Goal: Find contact information: Find contact information

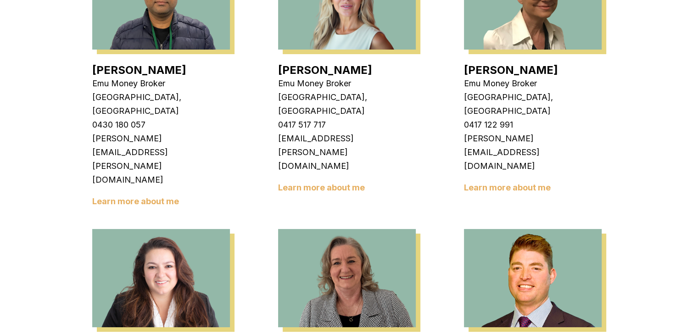
scroll to position [1206, 0]
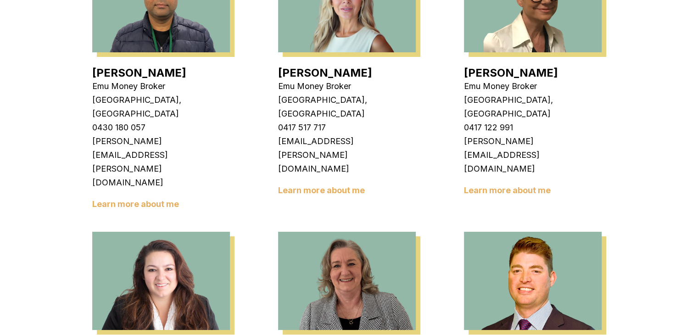
drag, startPoint x: 571, startPoint y: 145, endPoint x: 466, endPoint y: 148, distance: 104.7
copy link "Jack Armstrong"
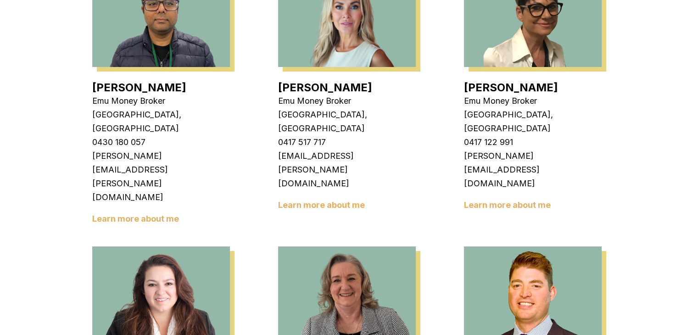
scroll to position [1193, 0]
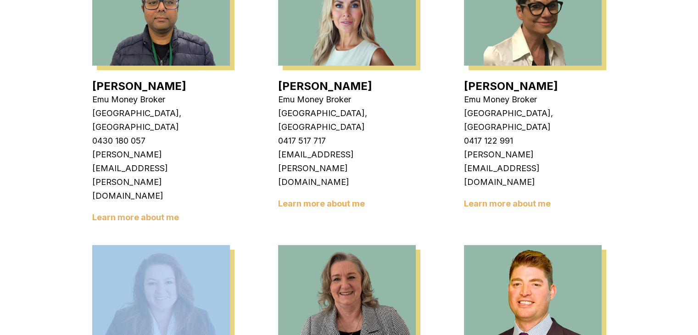
drag, startPoint x: 195, startPoint y: 158, endPoint x: 93, endPoint y: 140, distance: 104.3
click at [93, 140] on div "At Emu Money, we're all about forward momentum. As one of Australia's leading o…" at bounding box center [349, 39] width 551 height 2103
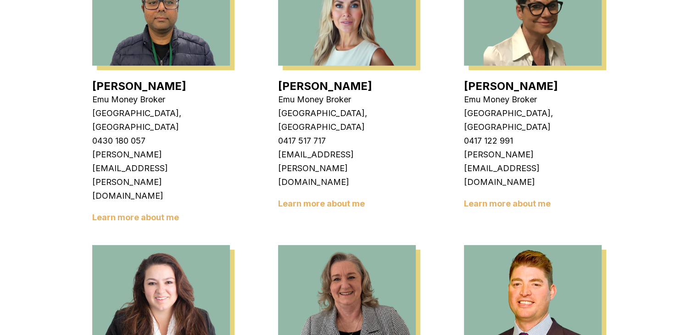
drag, startPoint x: 195, startPoint y: 161, endPoint x: 96, endPoint y: 162, distance: 99.6
copy link "Wendy Fonseka"
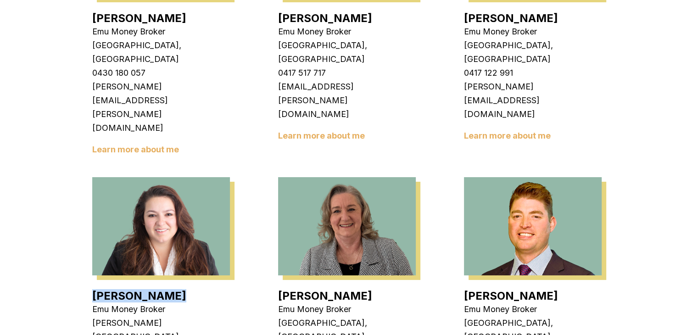
scroll to position [1257, 0]
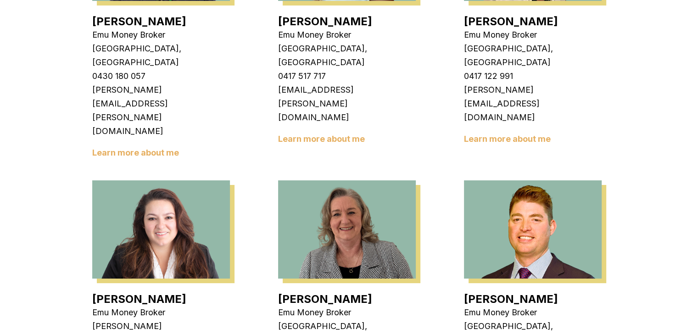
drag, startPoint x: 615, startPoint y: 147, endPoint x: 466, endPoint y: 155, distance: 149.3
copy p "jack.armstrong@emumoney.com.au"
